Goal: Task Accomplishment & Management: Use online tool/utility

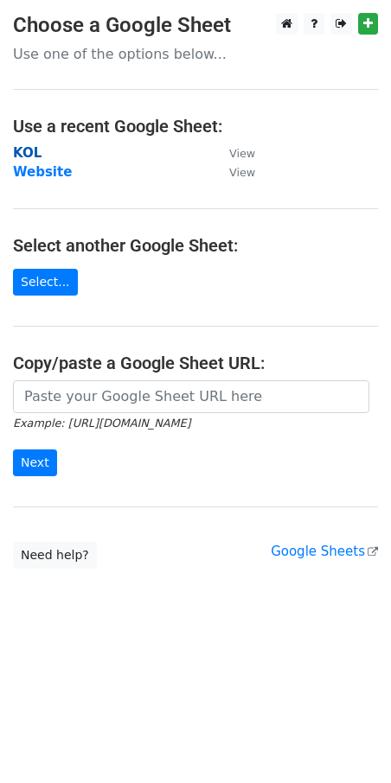
click at [22, 146] on strong "KOL" at bounding box center [27, 153] width 29 height 16
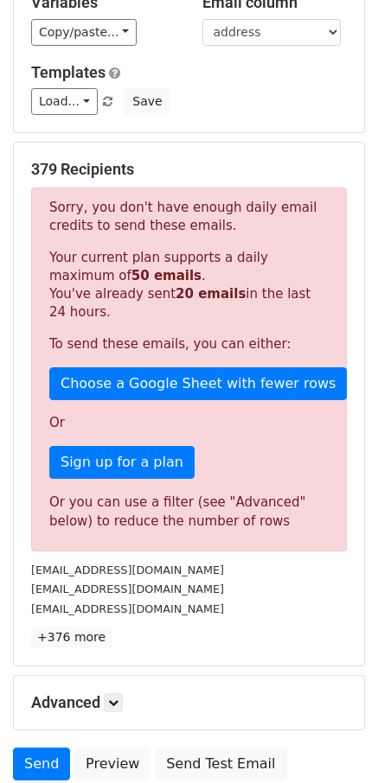
scroll to position [263, 0]
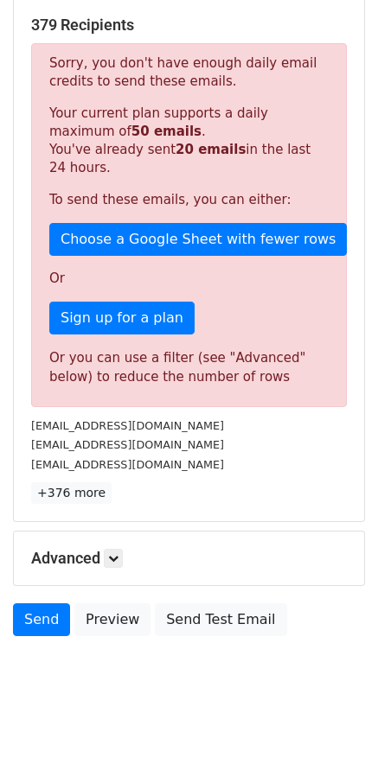
click at [112, 547] on div "Advanced Tracking Track Opens UTM Codes Track Clicks Filters Only include sprea…" at bounding box center [189, 559] width 350 height 54
click at [118, 556] on icon at bounding box center [113, 558] width 10 height 10
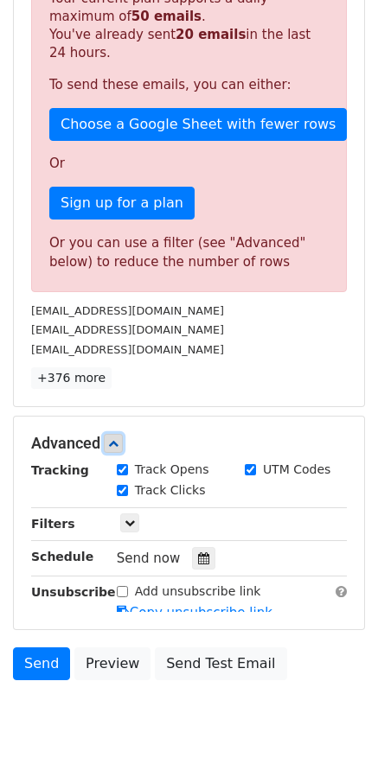
scroll to position [380, 0]
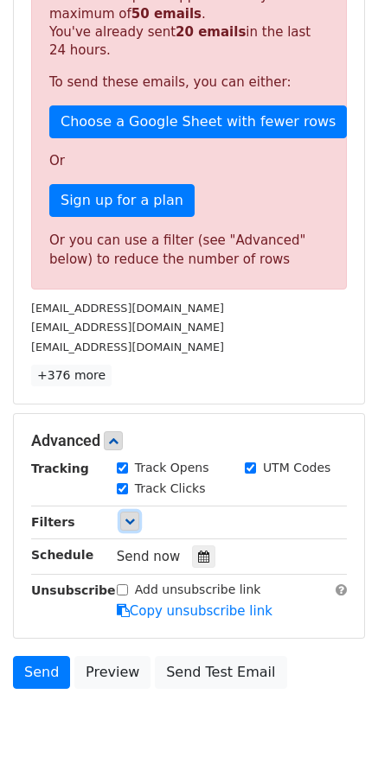
click at [136, 522] on link at bounding box center [129, 521] width 19 height 19
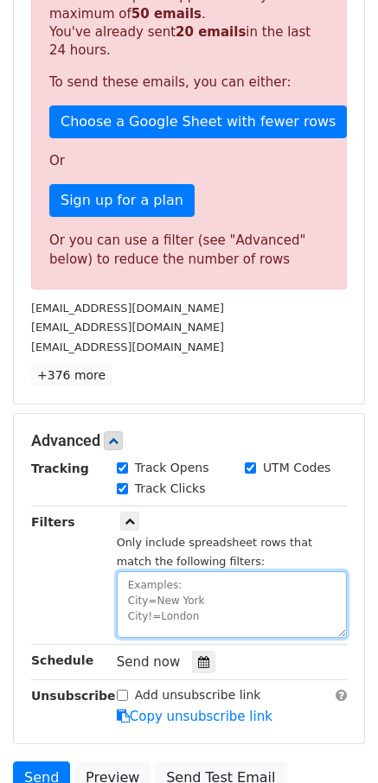
click at [178, 598] on textarea at bounding box center [232, 604] width 230 height 67
paste textarea "date"
paste textarea "2025-8-20"
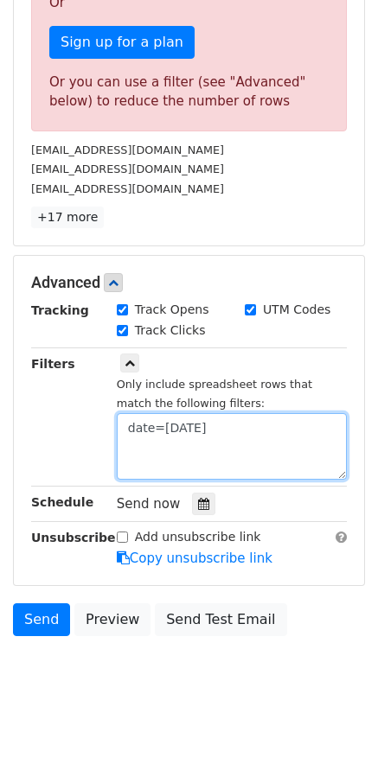
type textarea "date=2025-8-20"
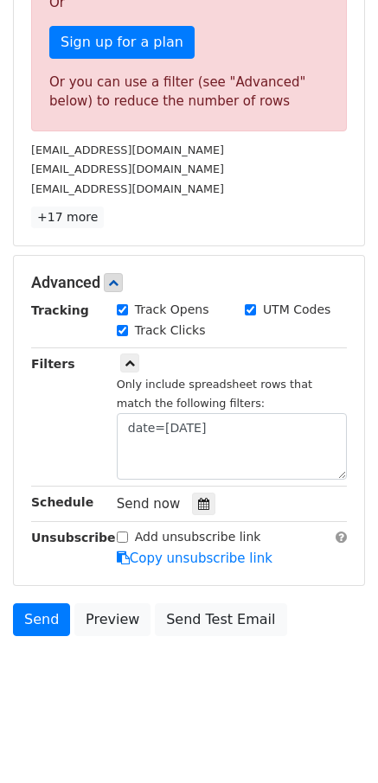
click at [205, 517] on div "Tracking Track Opens UTM Codes Track Clicks Filters Only include spreadsheet ro…" at bounding box center [189, 434] width 316 height 267
click at [205, 507] on icon at bounding box center [203, 504] width 11 height 12
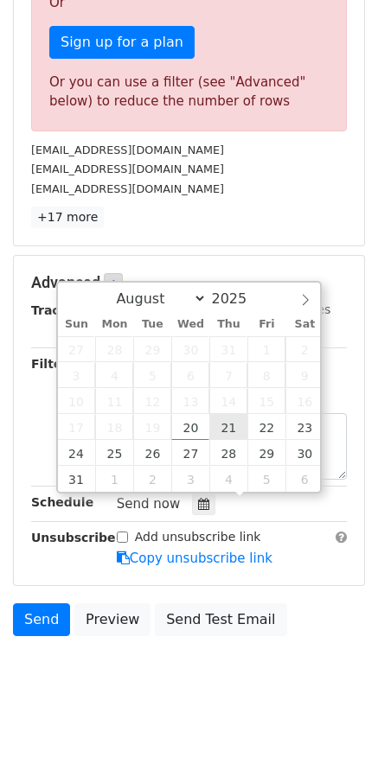
type input "2025-08-21 12:00"
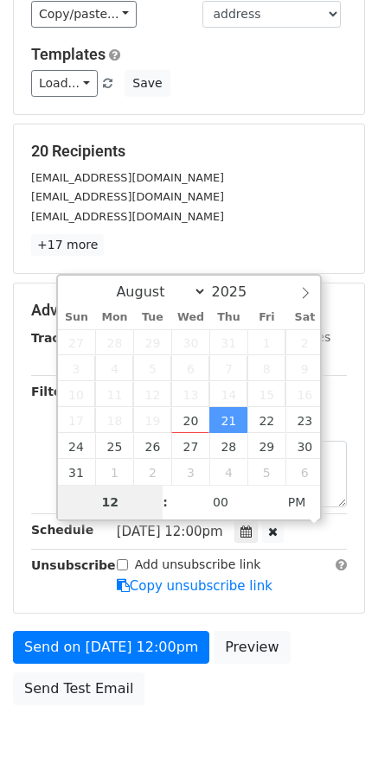
scroll to position [206, 0]
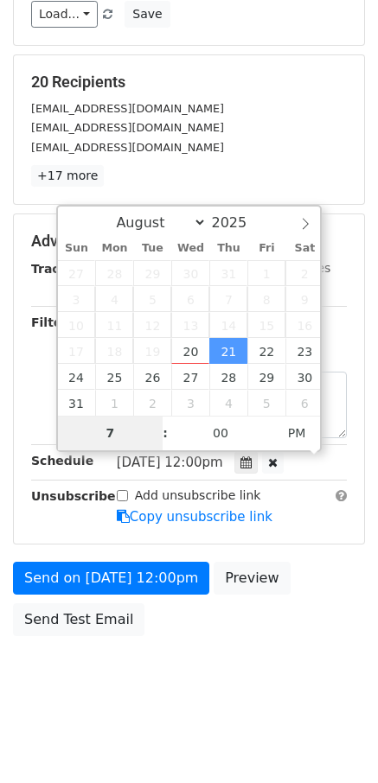
type input "9"
type input "2025-08-21 09:00"
click at [297, 439] on span "PM" at bounding box center [297, 433] width 48 height 35
type input "09"
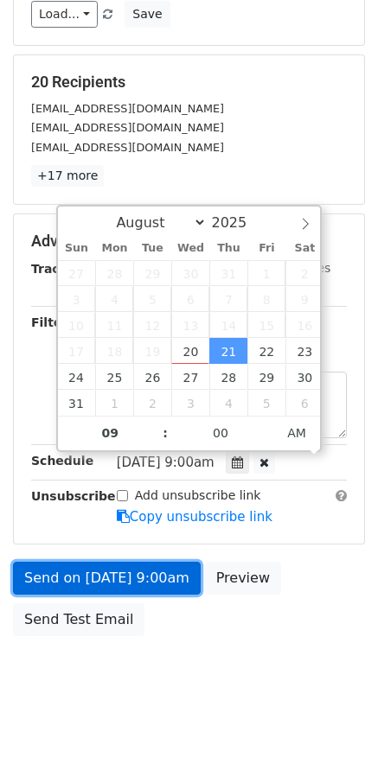
click at [74, 570] on link "Send on Aug 21 at 9:00am" at bounding box center [107, 578] width 188 height 33
